Goal: Check status: Check status

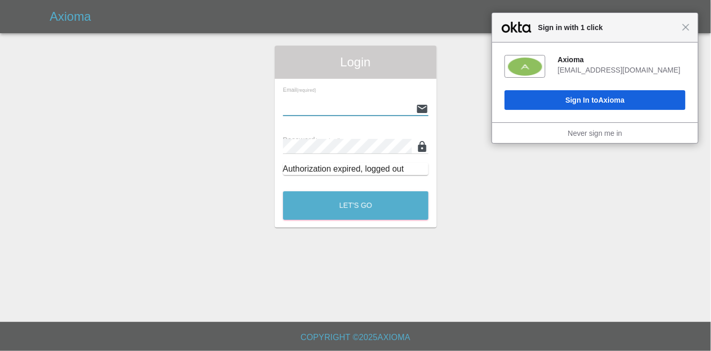
click at [334, 103] on input "text" at bounding box center [347, 108] width 129 height 15
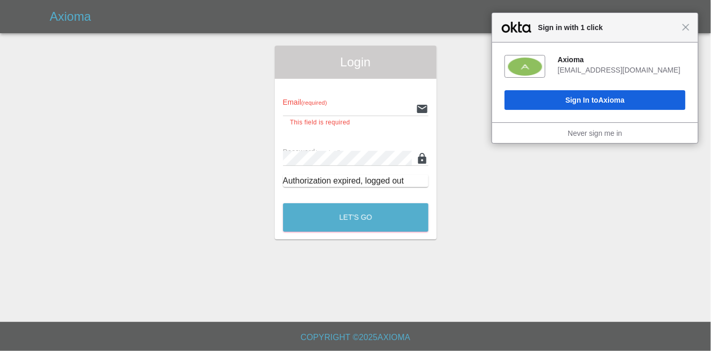
type input "[EMAIL_ADDRESS][DOMAIN_NAME]"
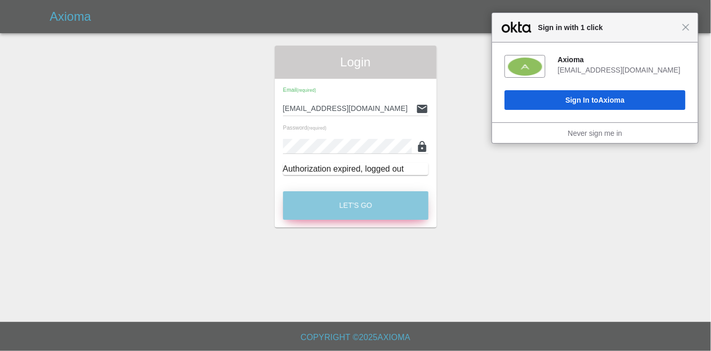
click at [358, 222] on div "Let's Go" at bounding box center [356, 202] width 147 height 39
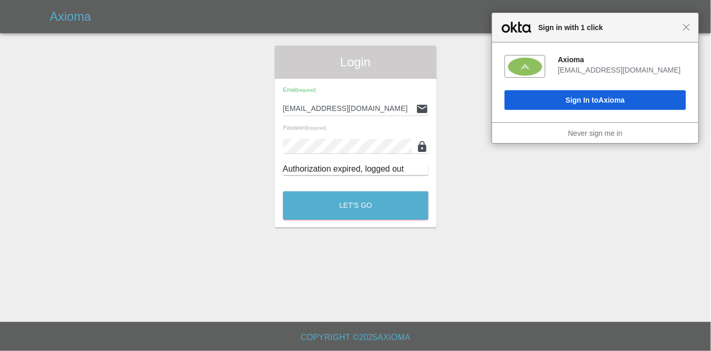
drag, startPoint x: 687, startPoint y: 30, endPoint x: 625, endPoint y: 59, distance: 68.3
click at [687, 30] on span "Close" at bounding box center [687, 27] width 8 height 8
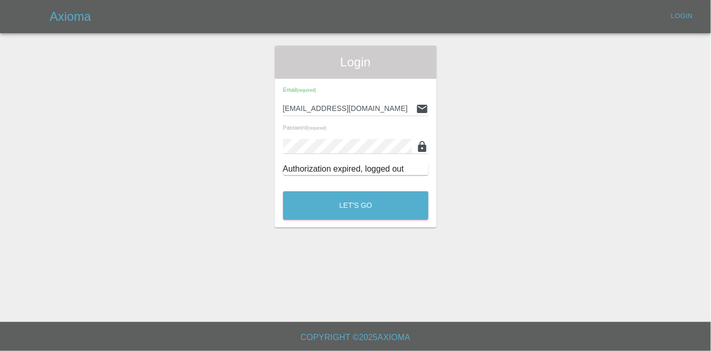
click at [378, 189] on div "Let's Go" at bounding box center [356, 202] width 147 height 39
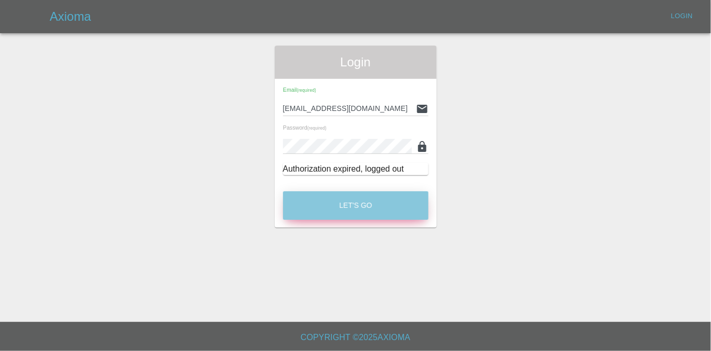
click at [379, 202] on button "Let's Go" at bounding box center [355, 205] width 145 height 28
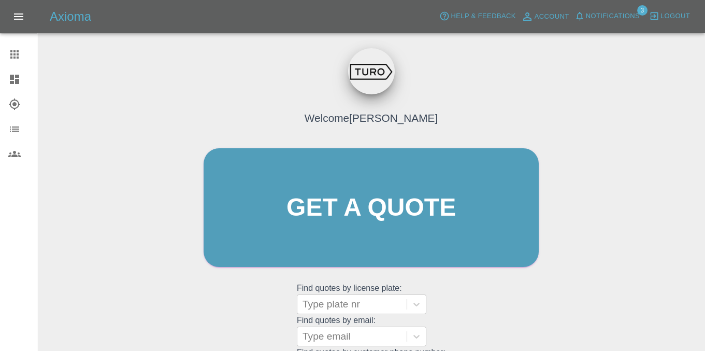
click at [23, 102] on div at bounding box center [22, 104] width 29 height 12
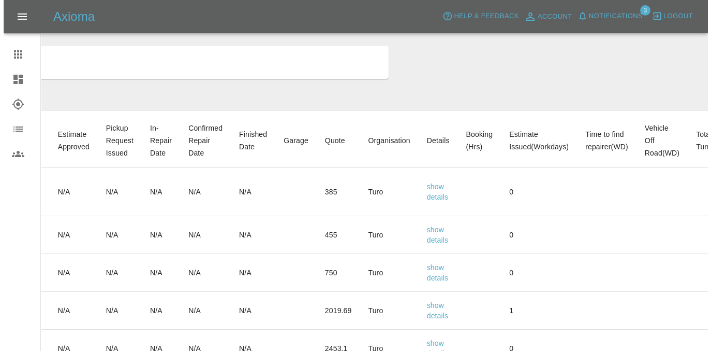
scroll to position [0, 317]
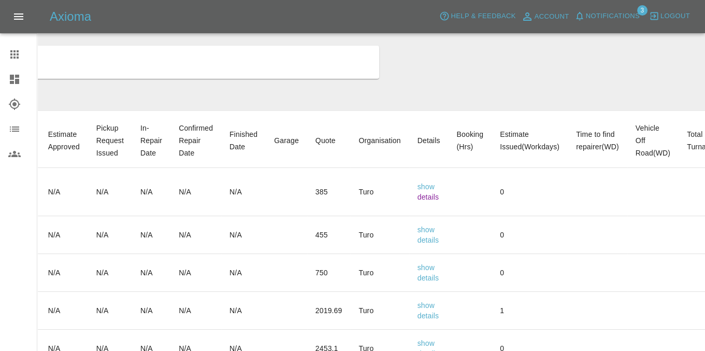
click at [439, 199] on link "details" at bounding box center [428, 197] width 22 height 8
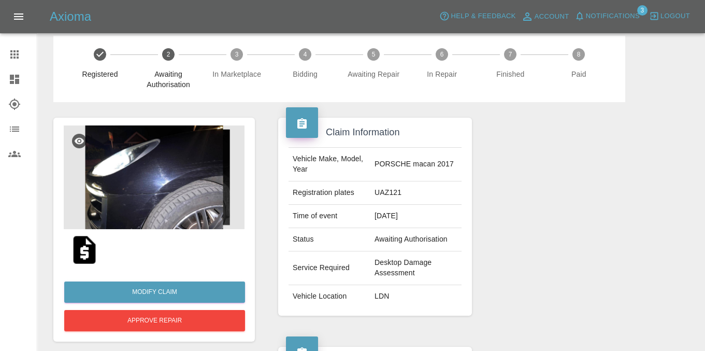
scroll to position [13, 0]
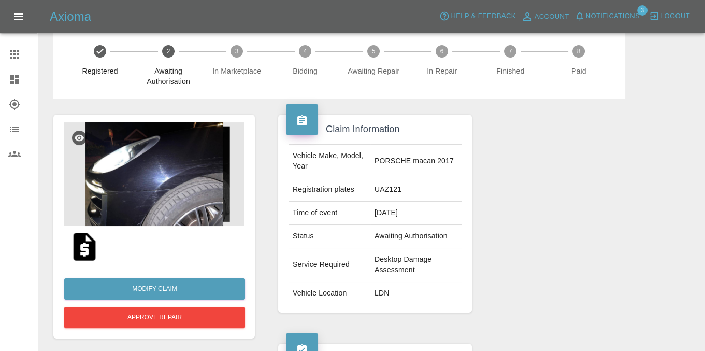
click at [91, 250] on img at bounding box center [84, 246] width 33 height 33
click at [18, 58] on icon at bounding box center [14, 54] width 8 height 8
